Goal: Find specific page/section: Find specific page/section

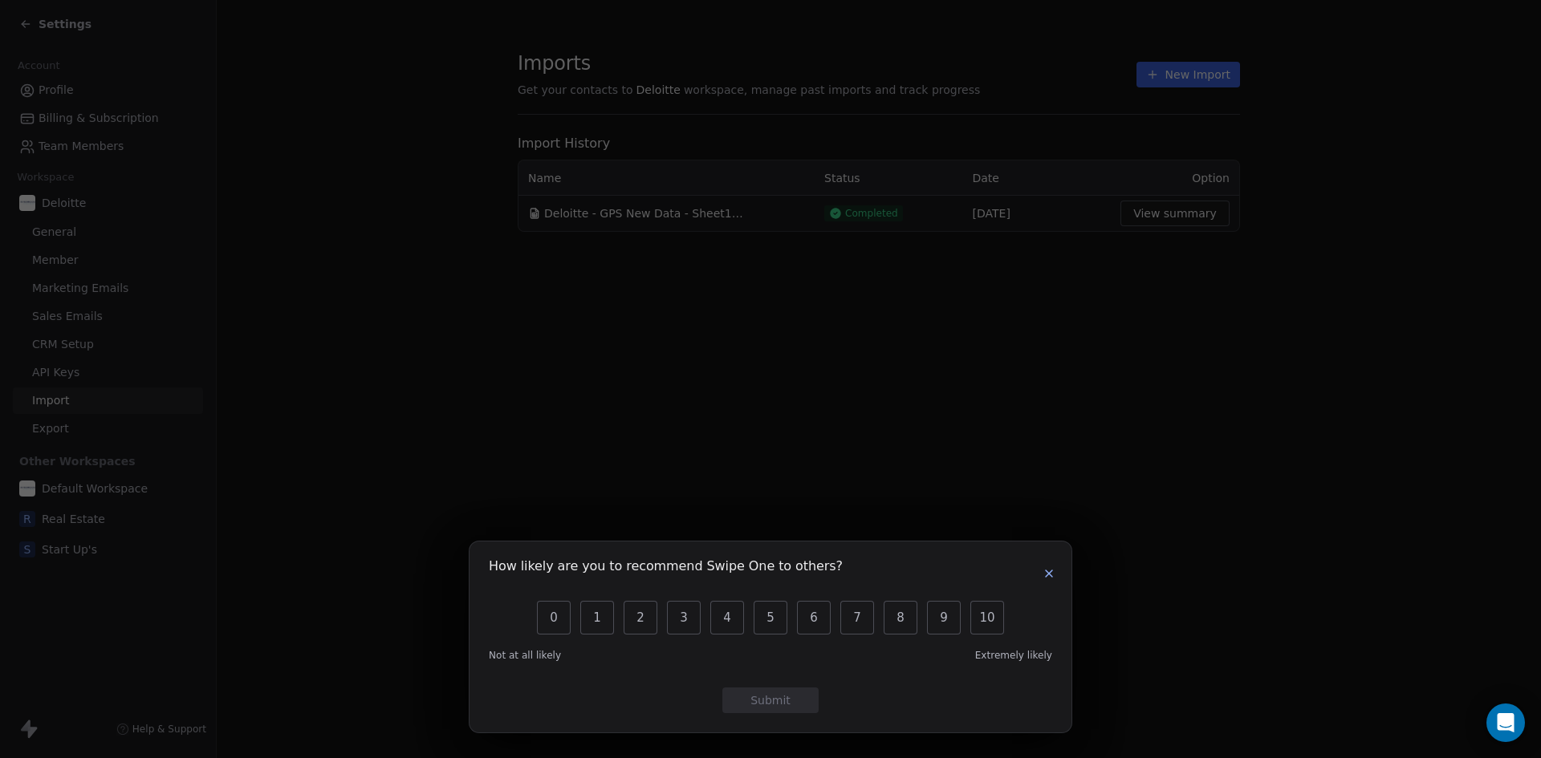
click at [1047, 572] on icon "button" at bounding box center [1049, 574] width 6 height 6
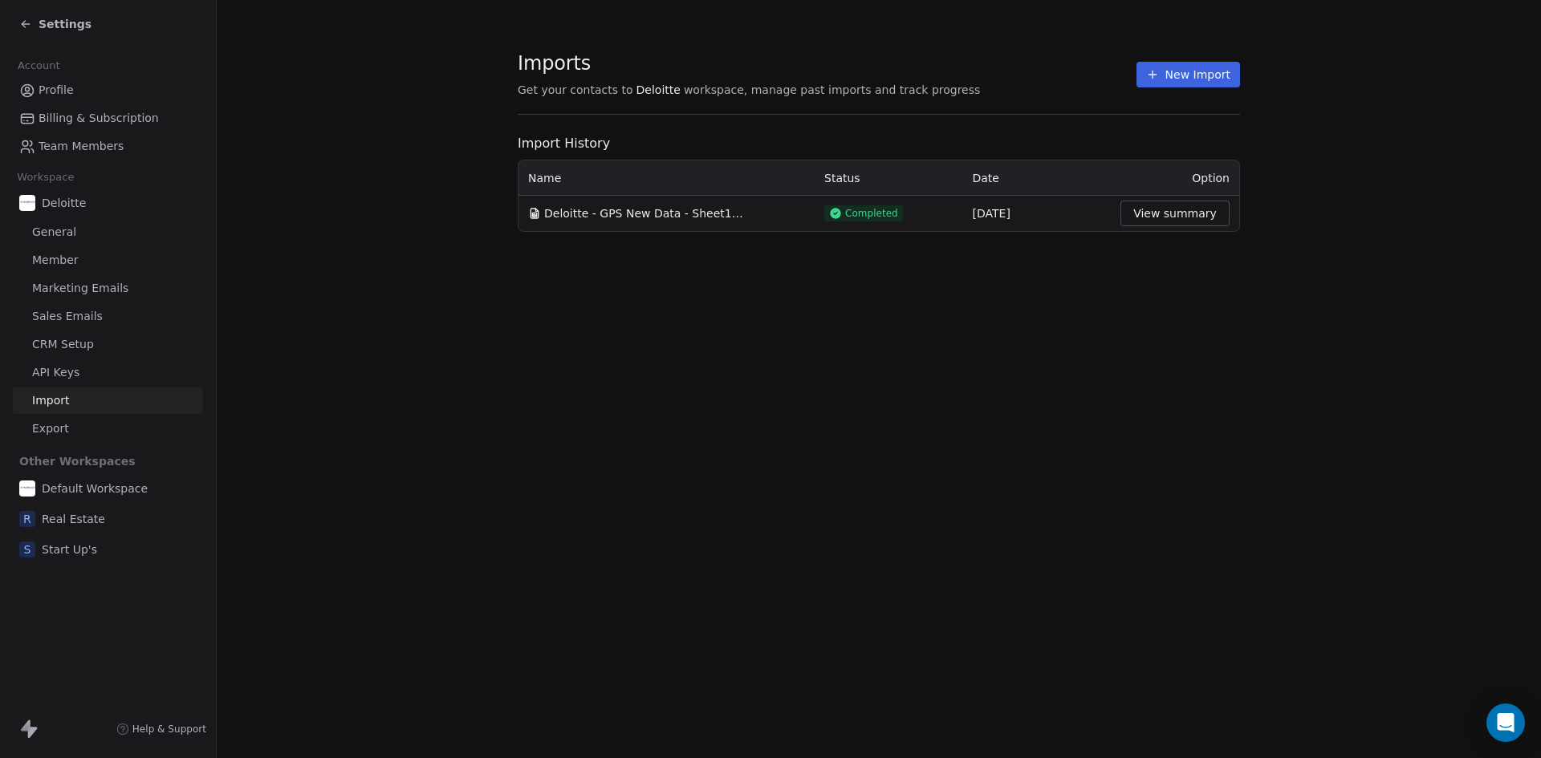
click at [45, 86] on span "Profile" at bounding box center [56, 90] width 35 height 17
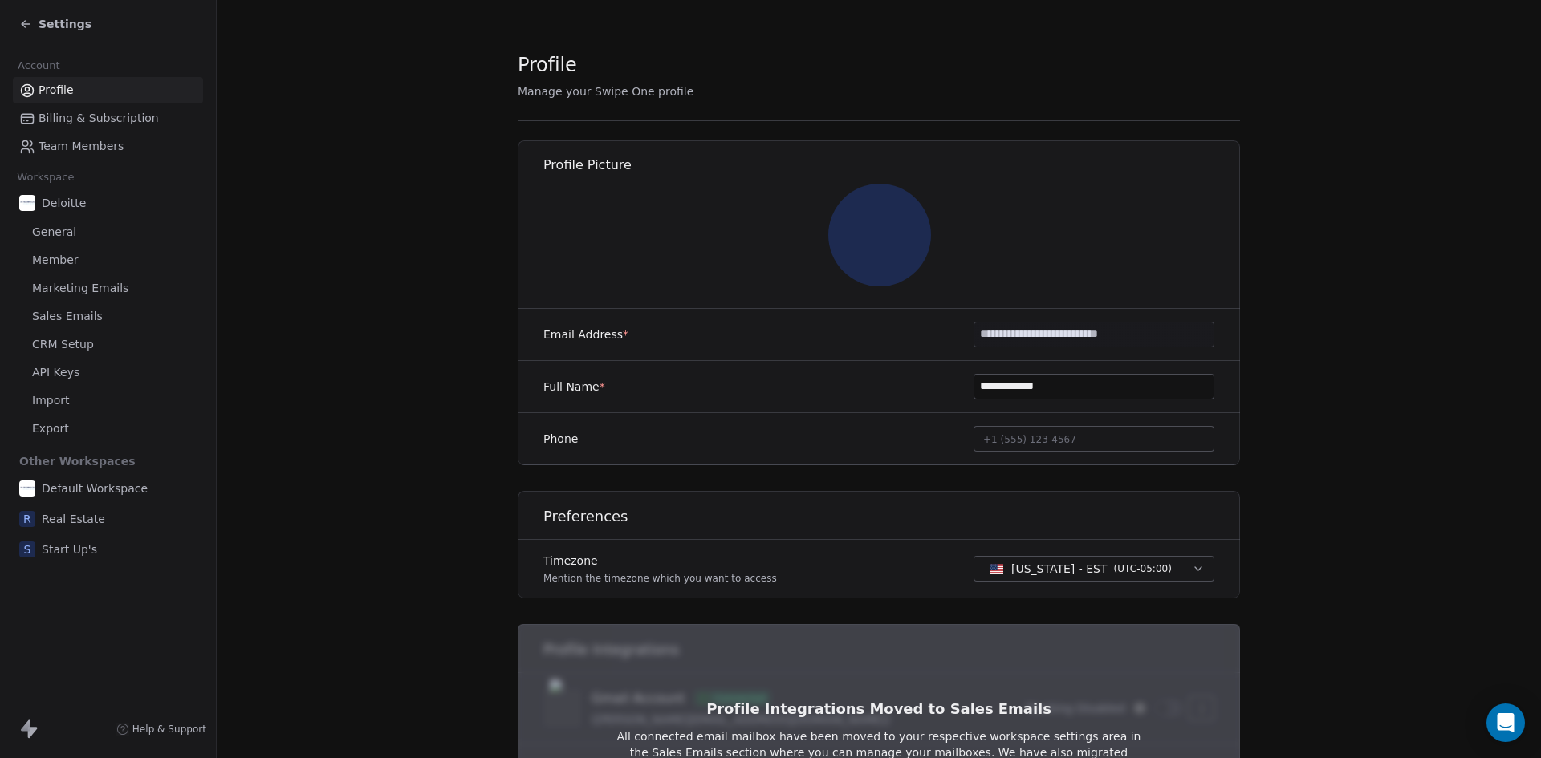
click at [22, 22] on icon at bounding box center [25, 24] width 13 height 13
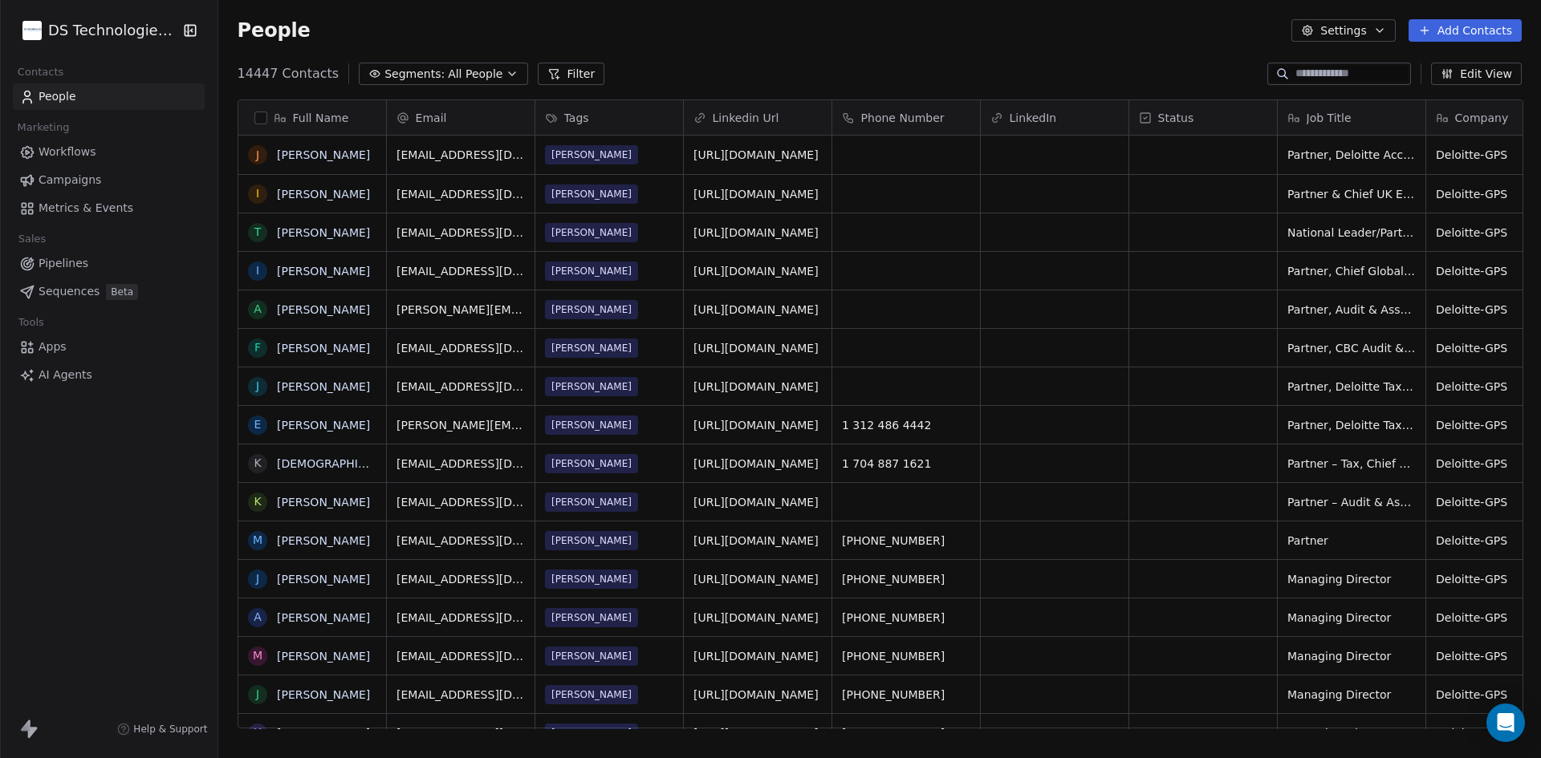
scroll to position [655, 1312]
click at [83, 27] on html "DS Technologies Inc Contacts People Marketing Workflows Campaigns Metrics & Eve…" at bounding box center [770, 379] width 1541 height 758
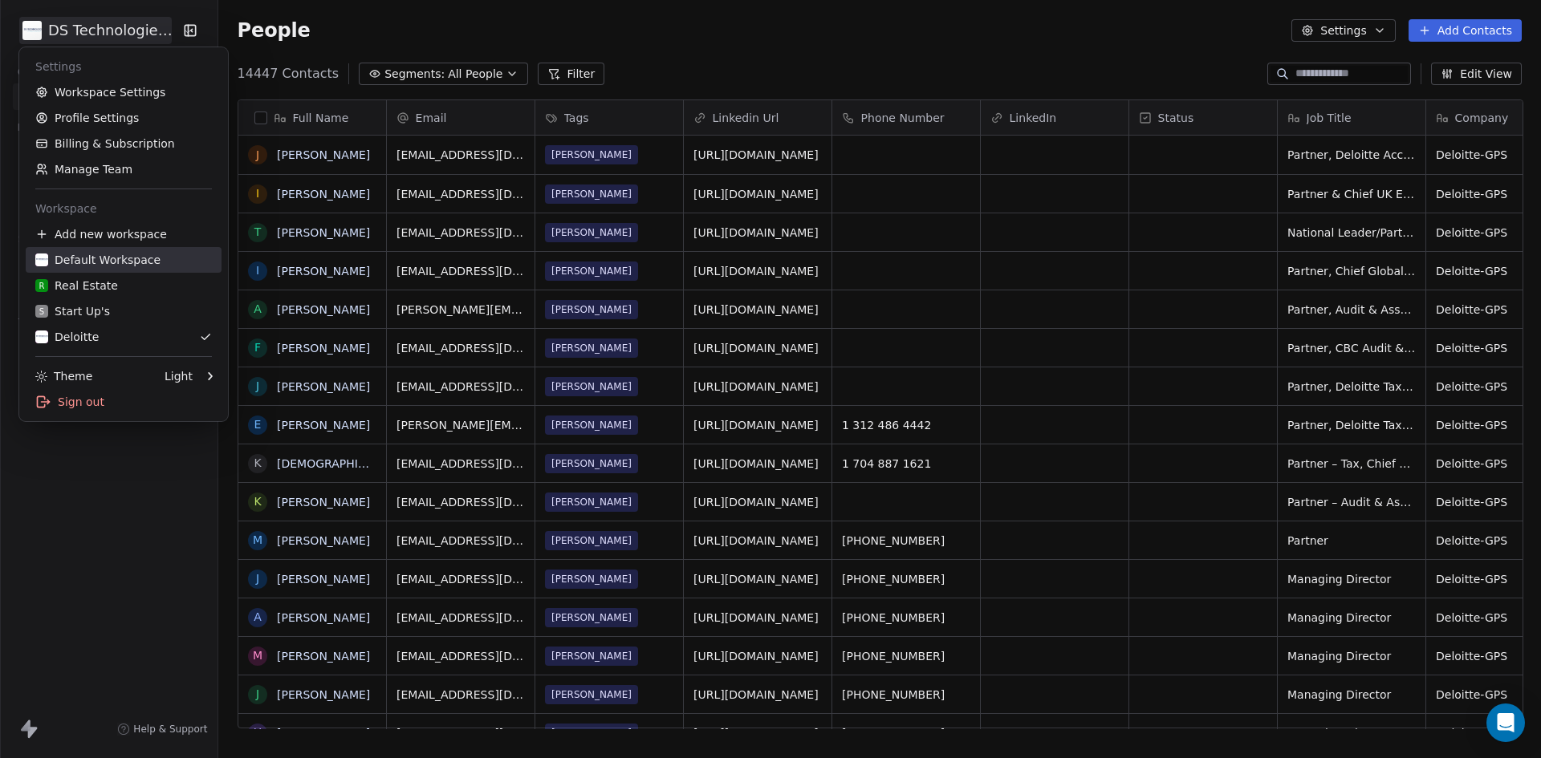
click at [116, 264] on div "Default Workspace" at bounding box center [97, 260] width 125 height 16
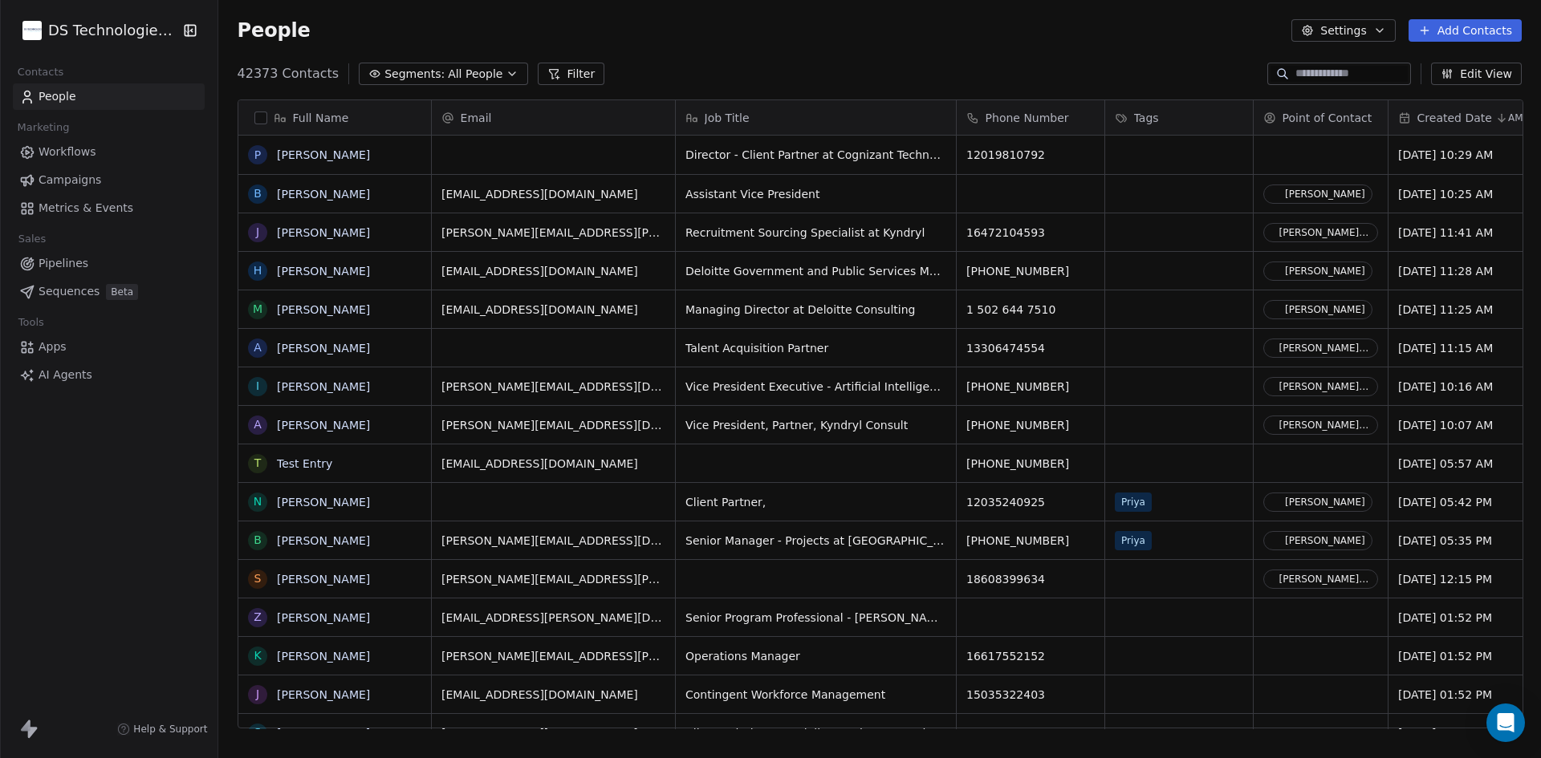
scroll to position [655, 1312]
click at [563, 73] on button "Filter" at bounding box center [571, 74] width 67 height 22
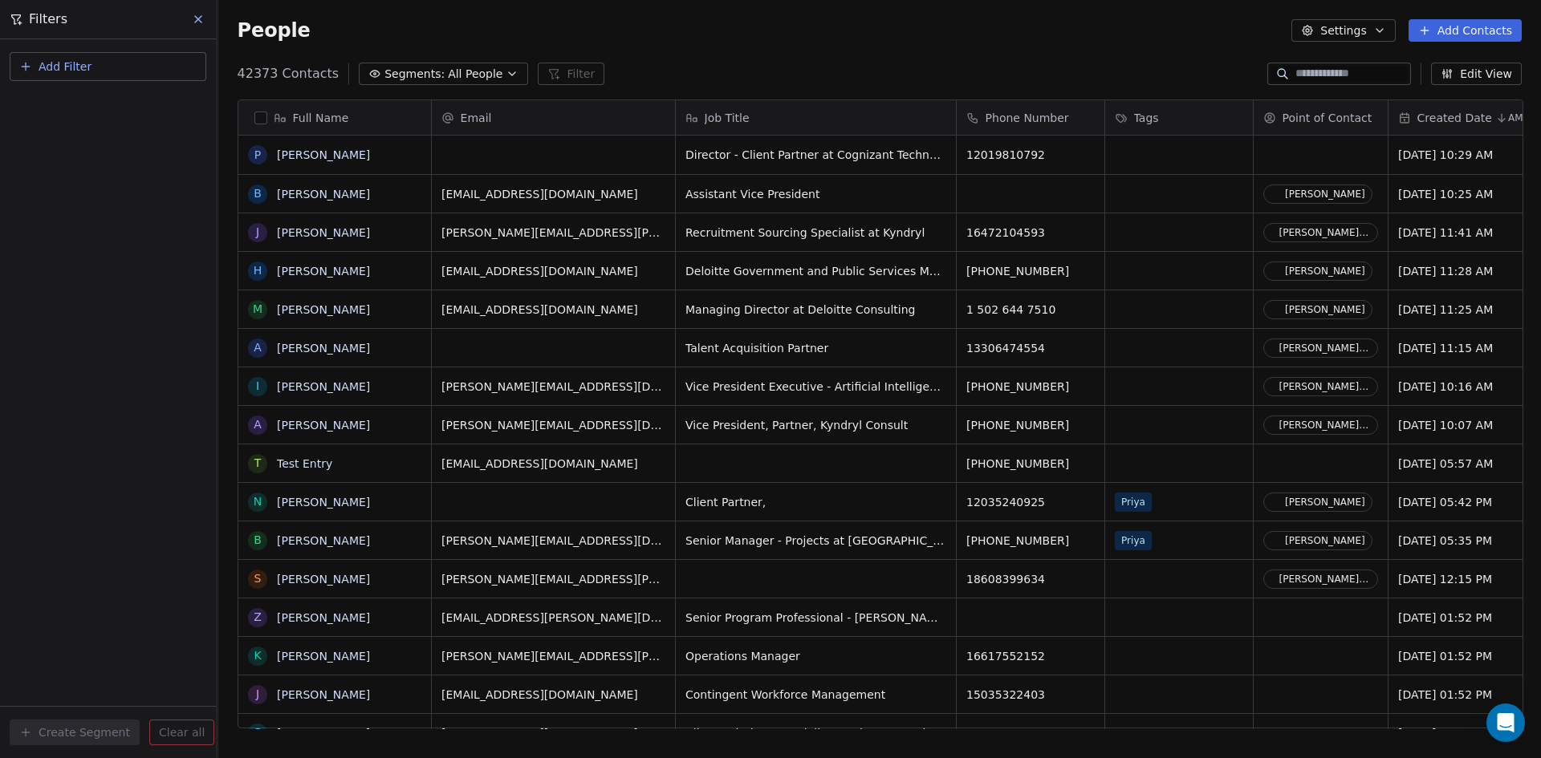
click at [119, 71] on button "Add Filter" at bounding box center [108, 66] width 197 height 29
click at [125, 107] on div "Contact properties" at bounding box center [107, 104] width 163 height 17
type input "***"
click at [111, 167] on div "Is" at bounding box center [108, 171] width 168 height 26
click at [110, 161] on input at bounding box center [108, 164] width 181 height 24
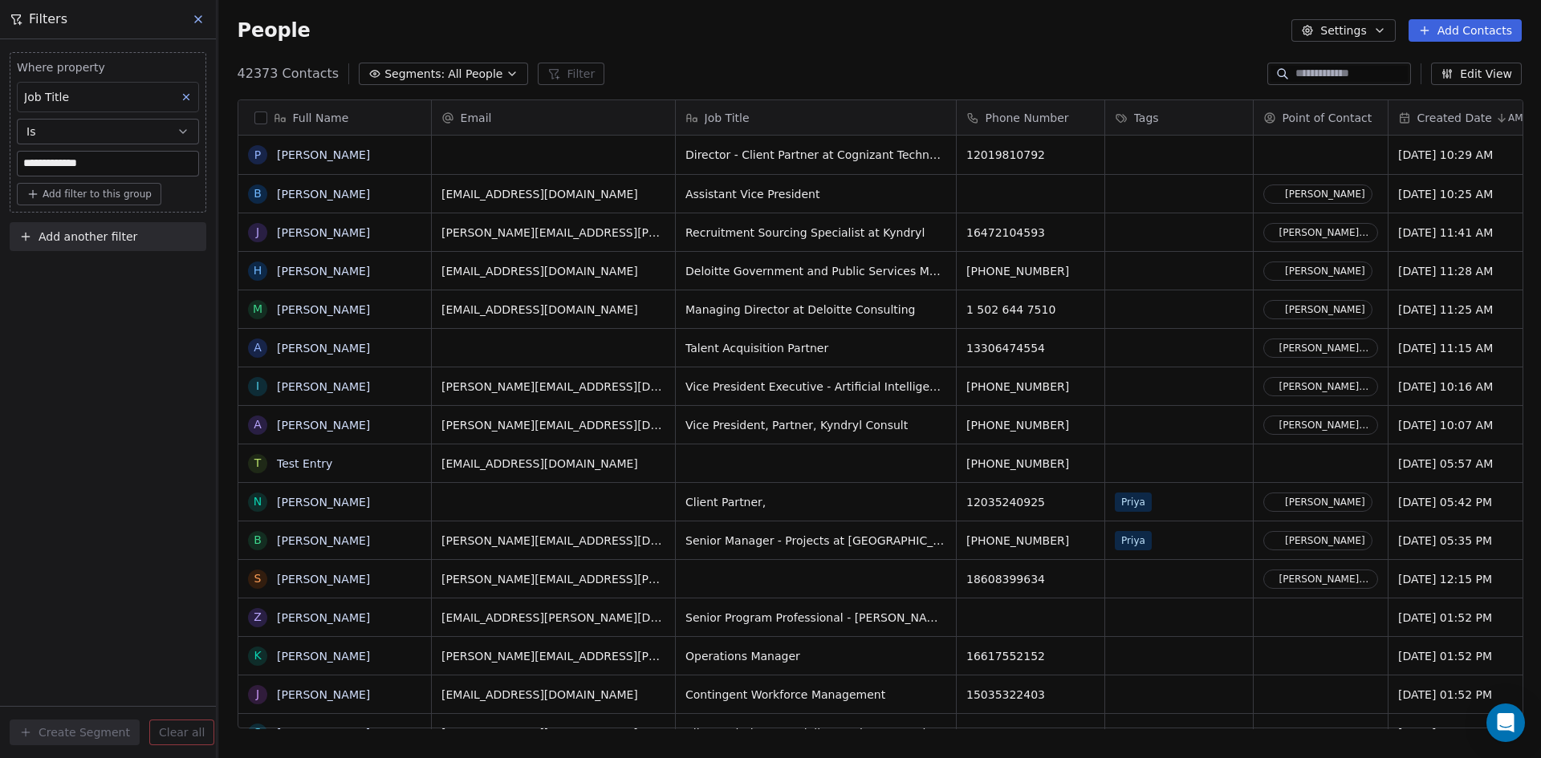
type input "**********"
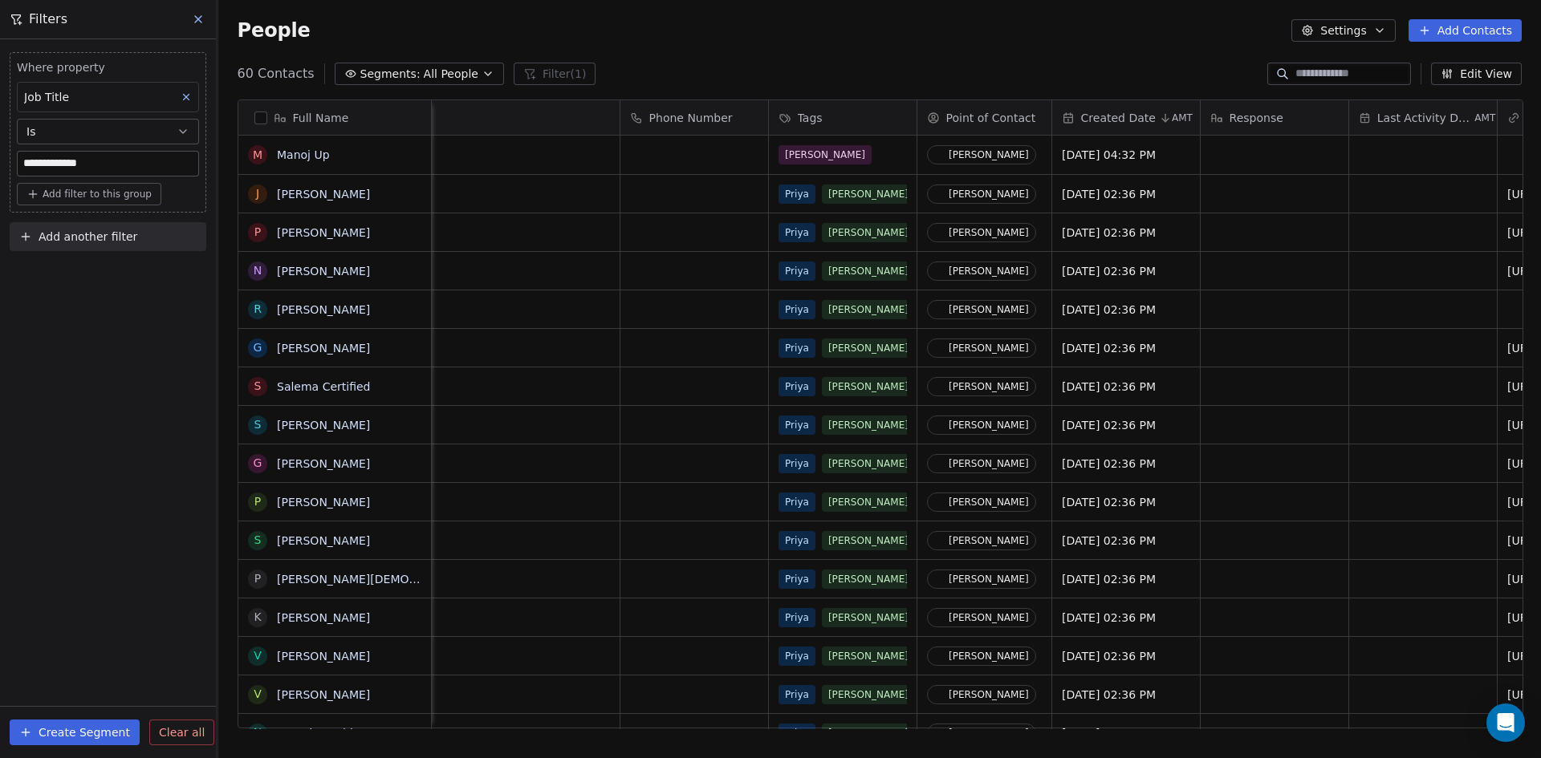
scroll to position [0, 338]
